Goal: Task Accomplishment & Management: Manage account settings

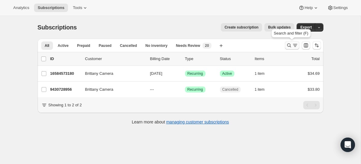
click at [291, 45] on icon "Search and filter results" at bounding box center [289, 45] width 6 height 6
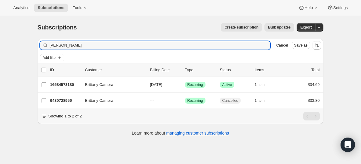
drag, startPoint x: 140, startPoint y: 46, endPoint x: 28, endPoint y: 45, distance: 111.6
click at [29, 45] on div "Subscriptions. This page is ready Subscriptions Create subscription Bulk update…" at bounding box center [180, 98] width 361 height 164
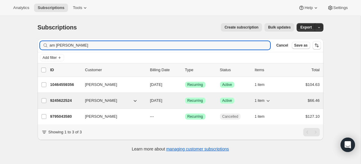
type input "am [PERSON_NAME]"
click at [55, 100] on p "9245622524" at bounding box center [65, 101] width 30 height 6
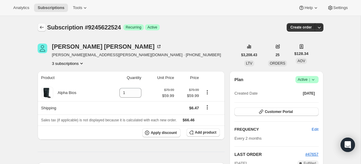
click at [43, 26] on icon "Subscriptions" at bounding box center [42, 27] width 6 height 6
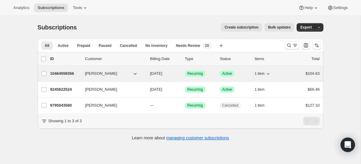
click at [68, 70] on div "10464559356 amy schuett 09/24/2025 Success Recurring Success Active 1 item $104…" at bounding box center [185, 73] width 270 height 8
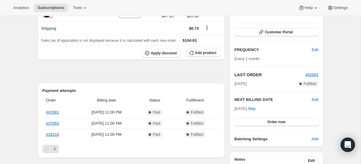
scroll to position [80, 0]
